Goal: Task Accomplishment & Management: Manage account settings

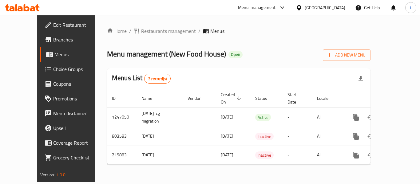
click at [134, 32] on span "breadcrumb" at bounding box center [137, 31] width 7 height 6
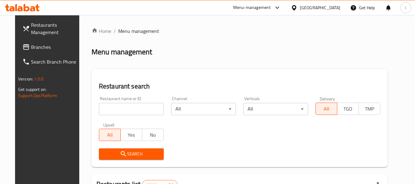
click at [41, 48] on span "Branches" at bounding box center [55, 46] width 49 height 7
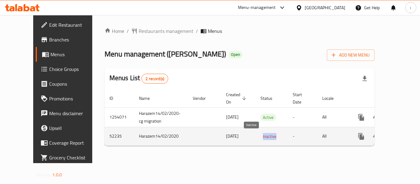
drag, startPoint x: 240, startPoint y: 137, endPoint x: 258, endPoint y: 138, distance: 18.8
click at [258, 138] on td "Inactive" at bounding box center [271, 136] width 32 height 19
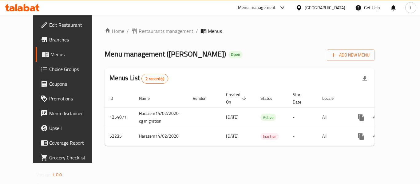
click at [253, 151] on div "Home / Restaurants management / Menus Menu management ( [PERSON_NAME] ) Open Ad…" at bounding box center [239, 89] width 270 height 124
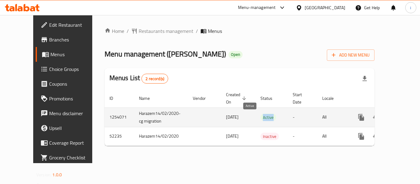
drag, startPoint x: 240, startPoint y: 118, endPoint x: 257, endPoint y: 120, distance: 16.7
click at [257, 120] on td "Active" at bounding box center [271, 117] width 32 height 19
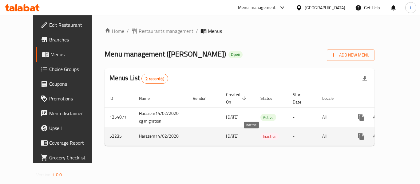
click at [260, 140] on span "Inactive" at bounding box center [269, 136] width 18 height 7
drag, startPoint x: 258, startPoint y: 139, endPoint x: 242, endPoint y: 136, distance: 16.2
click at [260, 136] on span "Inactive" at bounding box center [269, 136] width 18 height 7
click at [255, 145] on td "Inactive" at bounding box center [271, 136] width 32 height 19
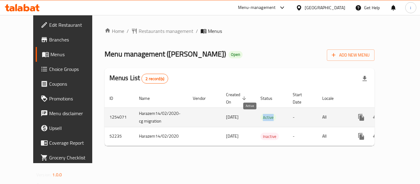
drag, startPoint x: 242, startPoint y: 118, endPoint x: 256, endPoint y: 120, distance: 13.3
click at [260, 120] on span "Active" at bounding box center [268, 117] width 16 height 7
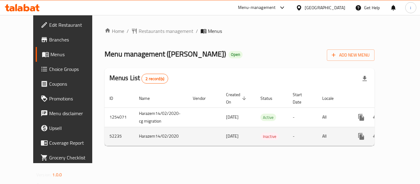
click at [262, 139] on td "Inactive" at bounding box center [271, 136] width 32 height 19
drag, startPoint x: 260, startPoint y: 137, endPoint x: 239, endPoint y: 138, distance: 20.6
click at [255, 138] on td "Inactive" at bounding box center [271, 136] width 32 height 19
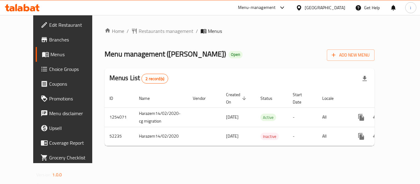
click at [248, 146] on div "Home / Restaurants management / Menus Menu management ( [PERSON_NAME] ) Open Ad…" at bounding box center [239, 89] width 270 height 124
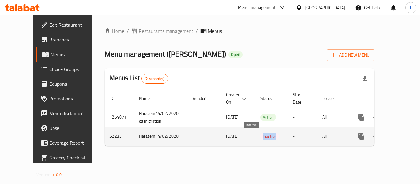
drag, startPoint x: 243, startPoint y: 134, endPoint x: 260, endPoint y: 138, distance: 17.2
click at [260, 138] on span "Inactive" at bounding box center [269, 136] width 18 height 7
click at [255, 145] on td "Inactive" at bounding box center [271, 136] width 32 height 19
